Goal: Unclear

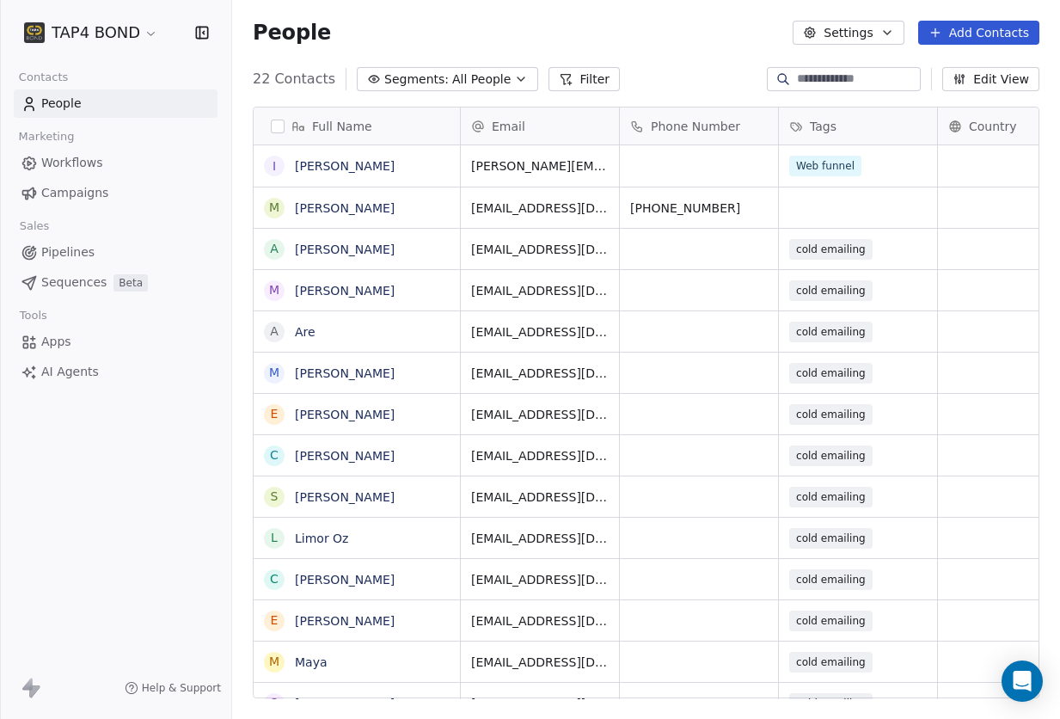
scroll to position [619, 815]
